Goal: Find specific page/section: Find specific page/section

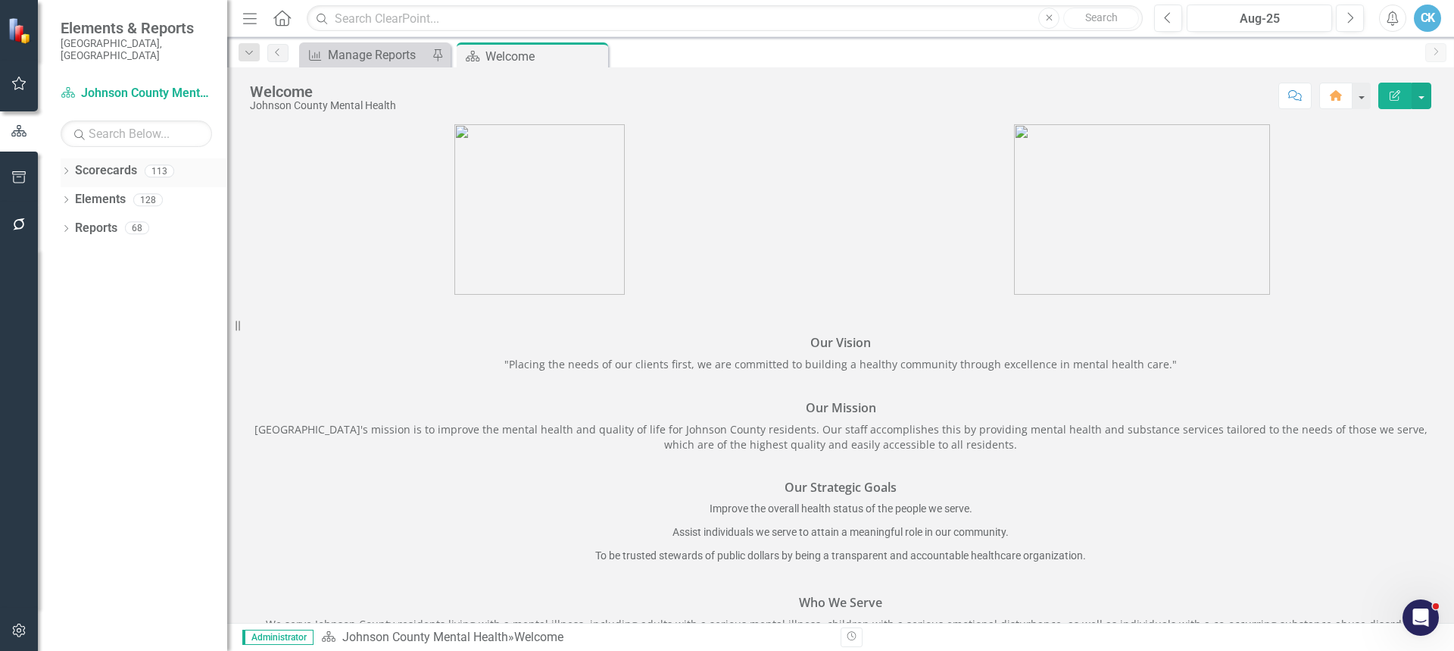
click at [64, 168] on icon "Dropdown" at bounding box center [66, 172] width 11 height 8
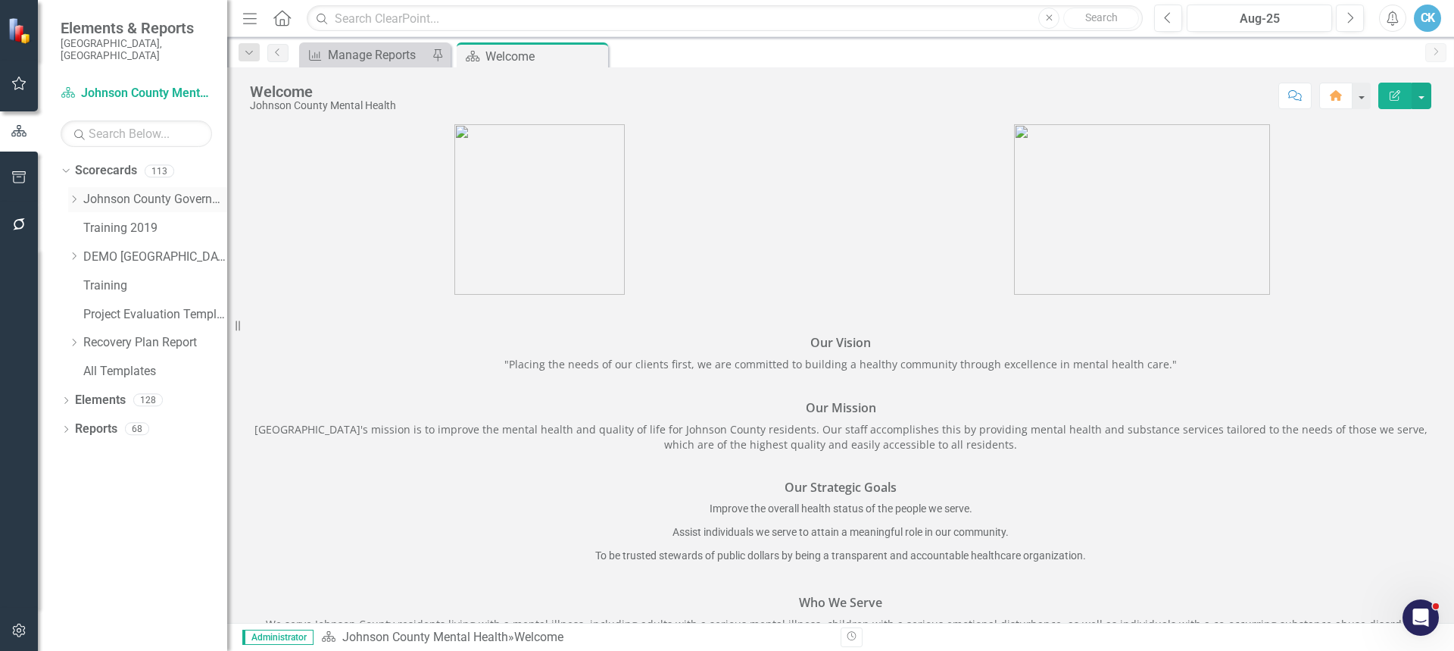
click at [74, 195] on icon "Dropdown" at bounding box center [73, 199] width 11 height 9
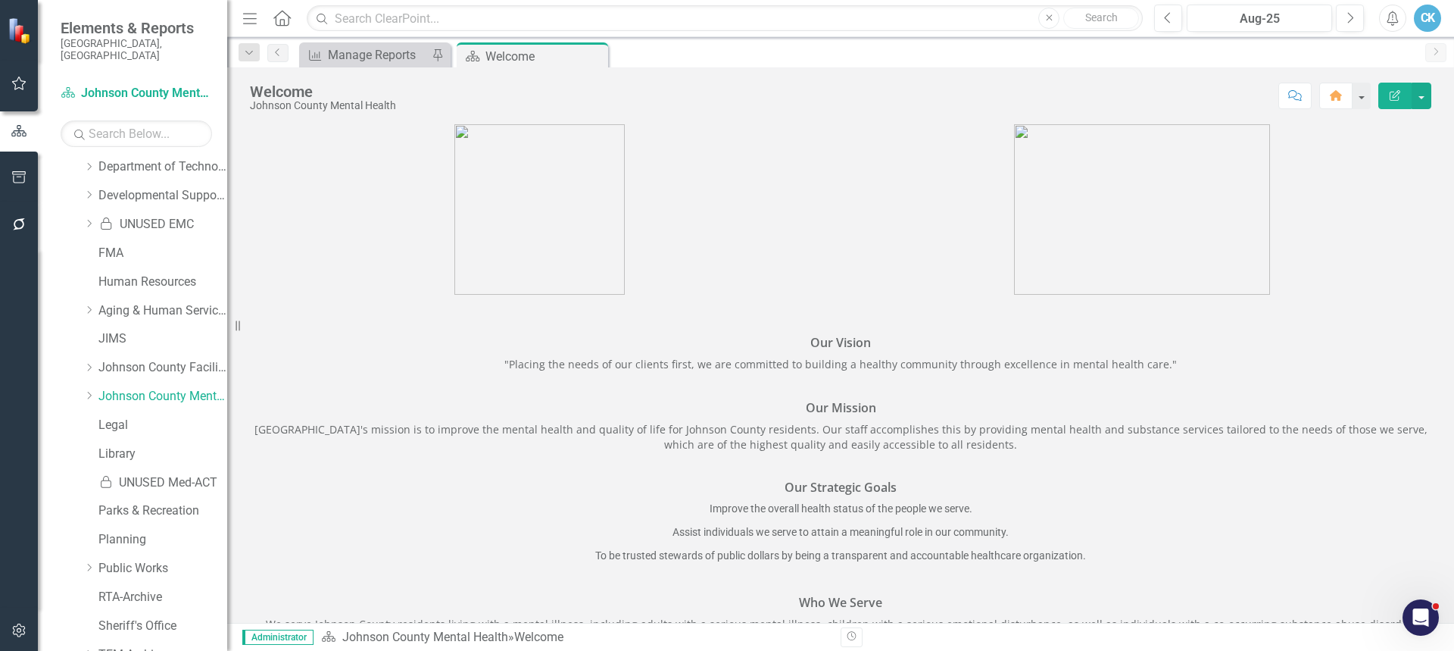
scroll to position [303, 0]
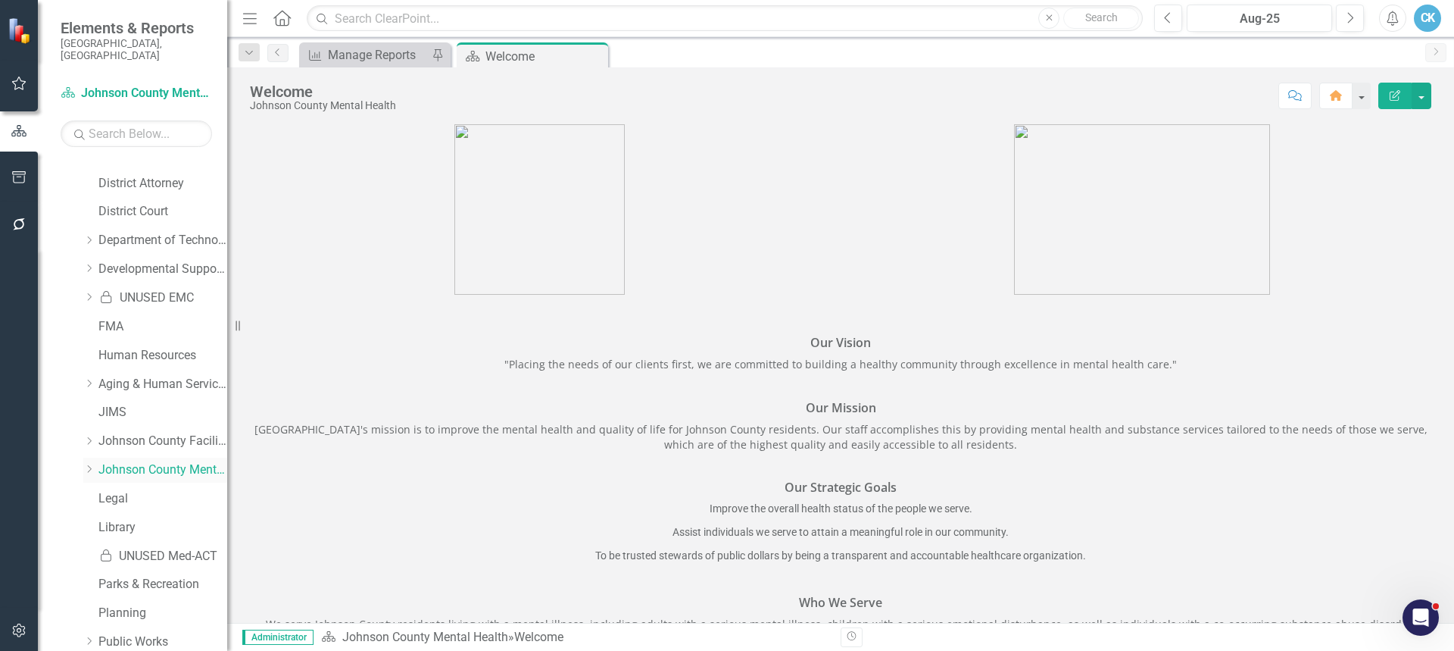
click at [91, 464] on icon "Dropdown" at bounding box center [88, 468] width 11 height 9
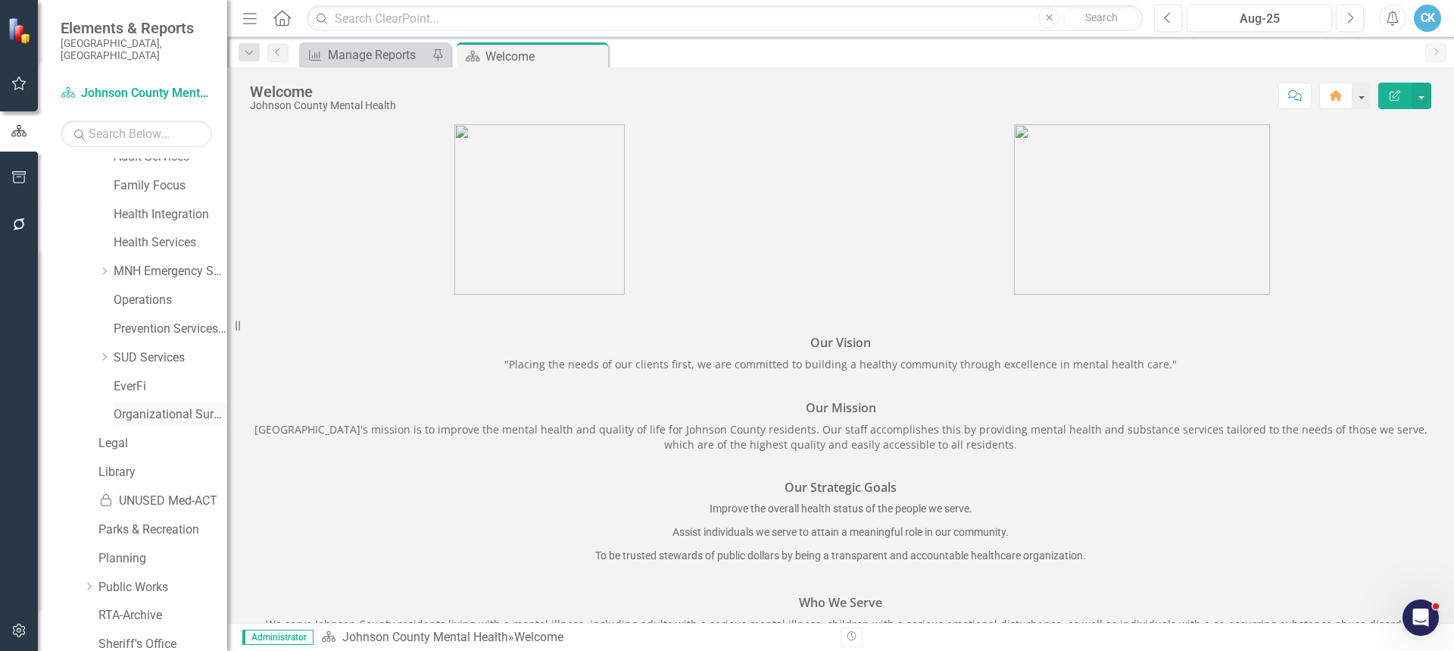
scroll to position [682, 0]
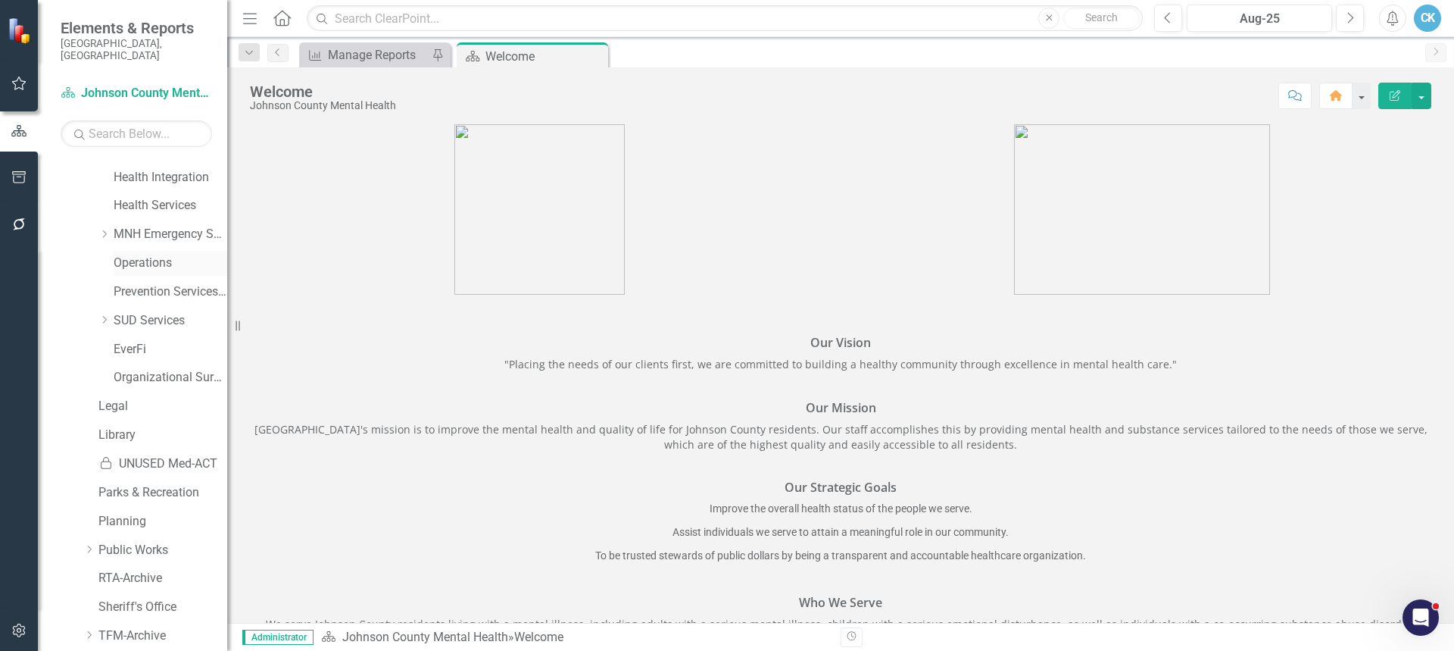
click at [143, 254] on link "Operations" at bounding box center [171, 262] width 114 height 17
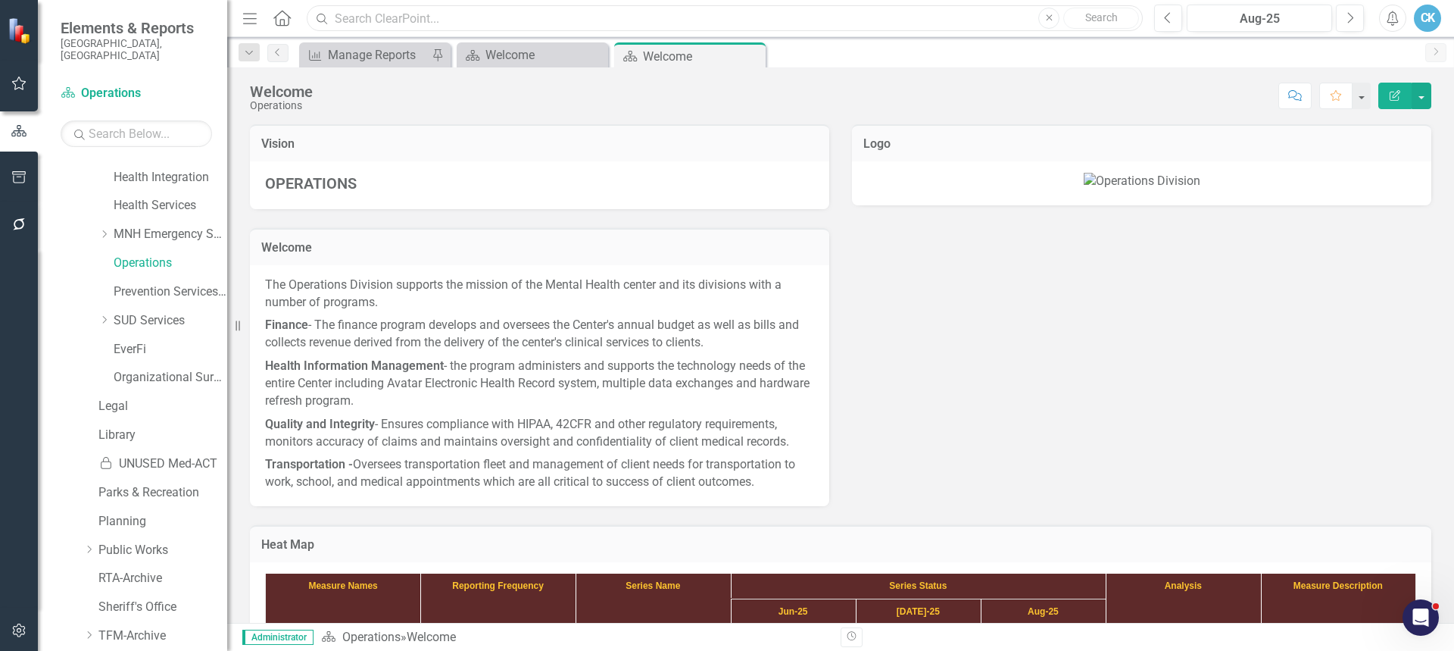
click at [555, 27] on input "text" at bounding box center [725, 18] width 836 height 27
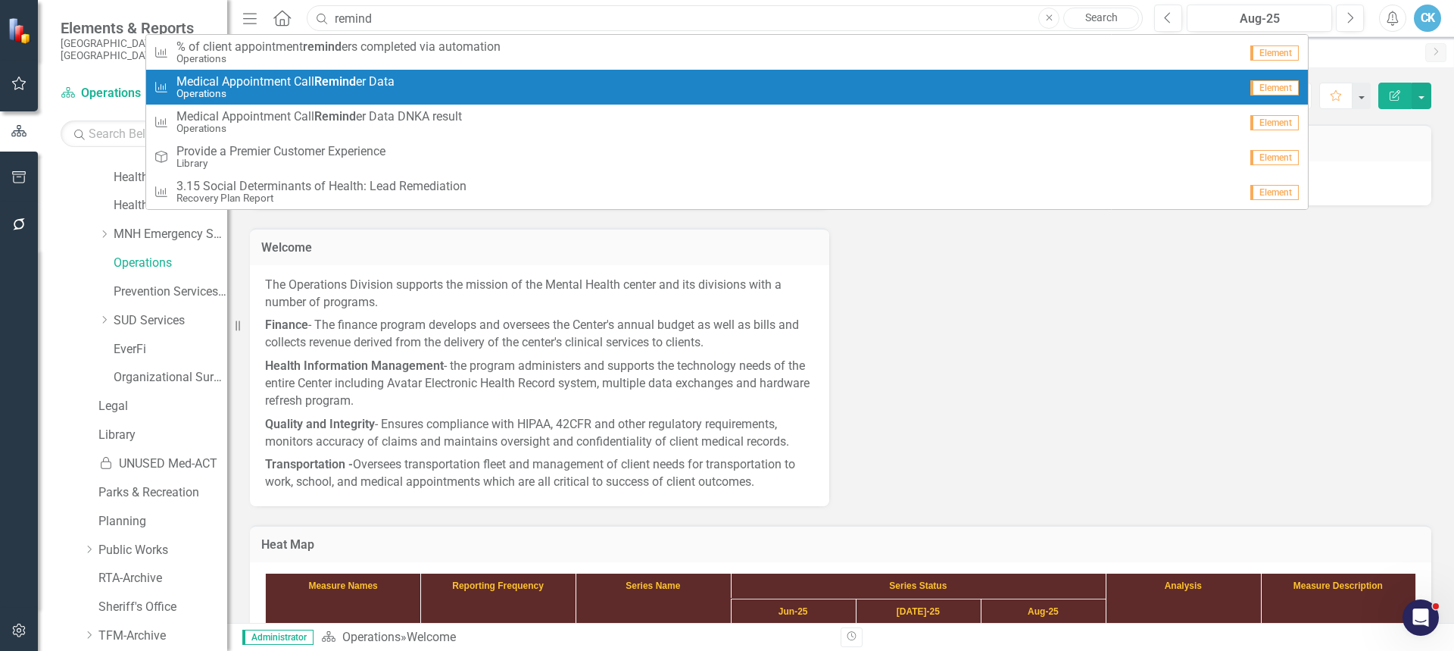
type input "remind"
click at [441, 76] on div "Measure Name Medical Appointment Call Remind er Data Operations" at bounding box center [696, 87] width 1085 height 25
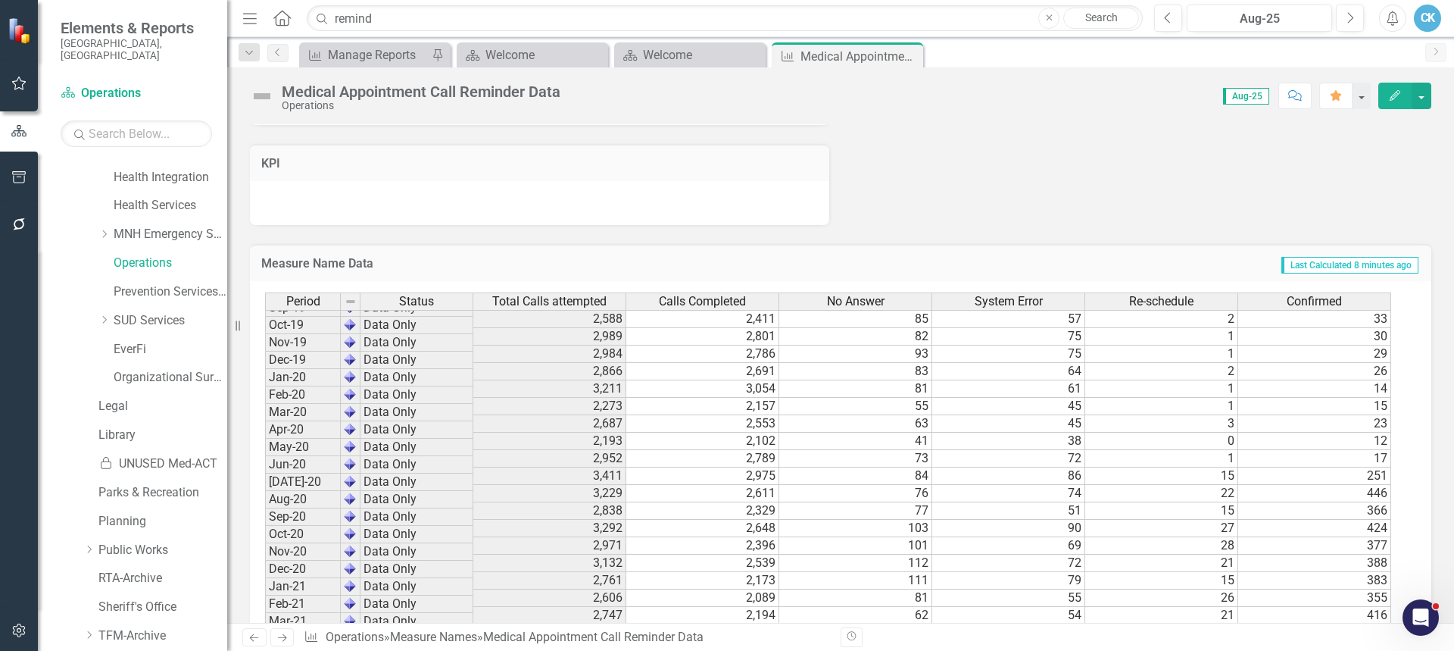
scroll to position [1136, 0]
